Goal: Information Seeking & Learning: Learn about a topic

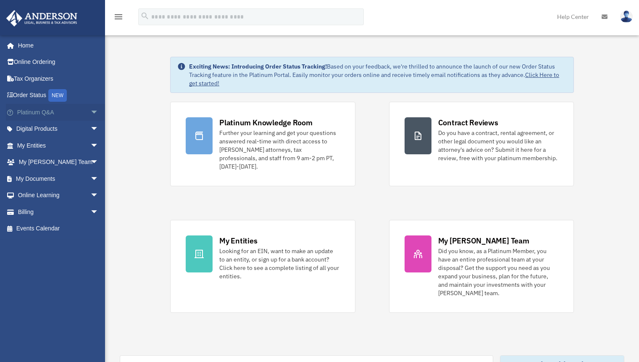
click at [35, 109] on link "Platinum Q&A arrow_drop_down" at bounding box center [58, 112] width 105 height 17
click at [90, 114] on span "arrow_drop_down" at bounding box center [98, 112] width 17 height 17
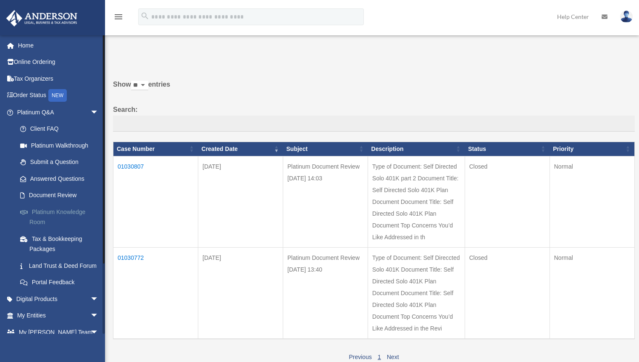
click at [64, 213] on link "Platinum Knowledge Room" at bounding box center [62, 216] width 100 height 27
click at [37, 215] on link "Platinum Knowledge Room" at bounding box center [62, 216] width 100 height 27
click at [39, 211] on link "Platinum Knowledge Room" at bounding box center [62, 216] width 100 height 27
click at [56, 212] on link "Platinum Knowledge Room" at bounding box center [62, 216] width 100 height 27
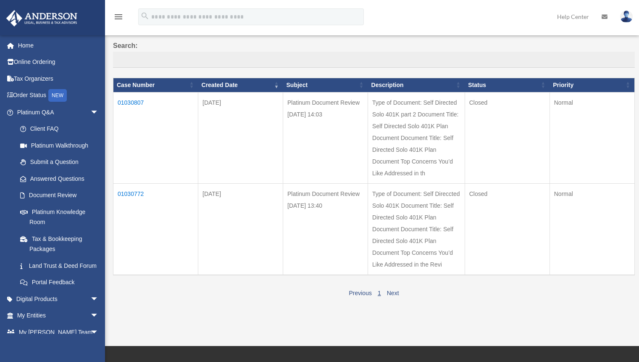
scroll to position [68, 0]
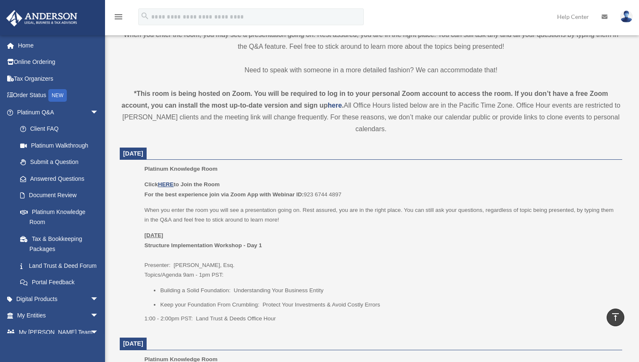
scroll to position [231, 0]
click at [160, 184] on u "HERE" at bounding box center [166, 184] width 16 height 6
click at [167, 184] on u "HERE" at bounding box center [166, 184] width 16 height 6
